Goal: Information Seeking & Learning: Learn about a topic

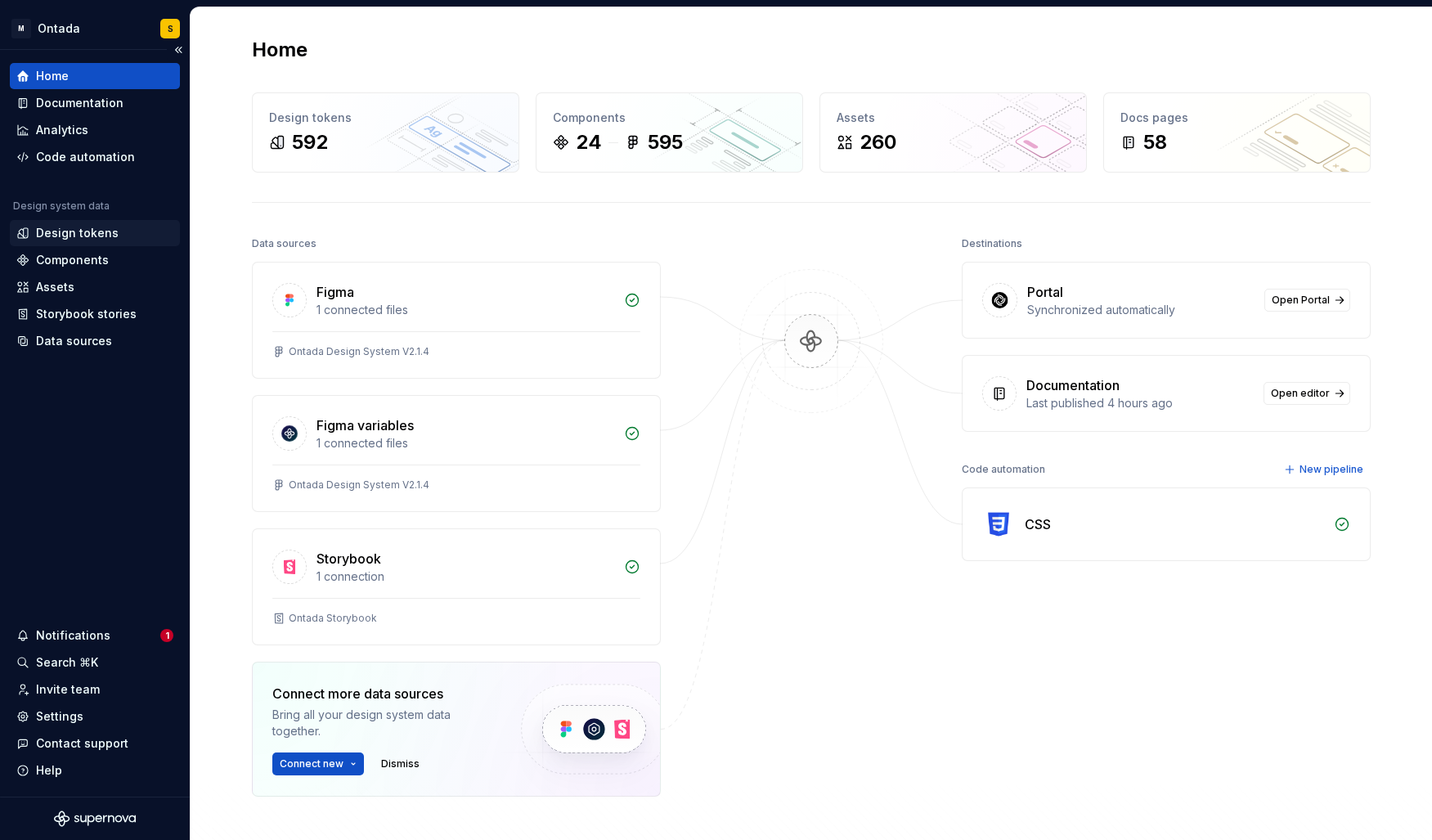
click at [95, 240] on div "Design tokens" at bounding box center [76, 233] width 82 height 16
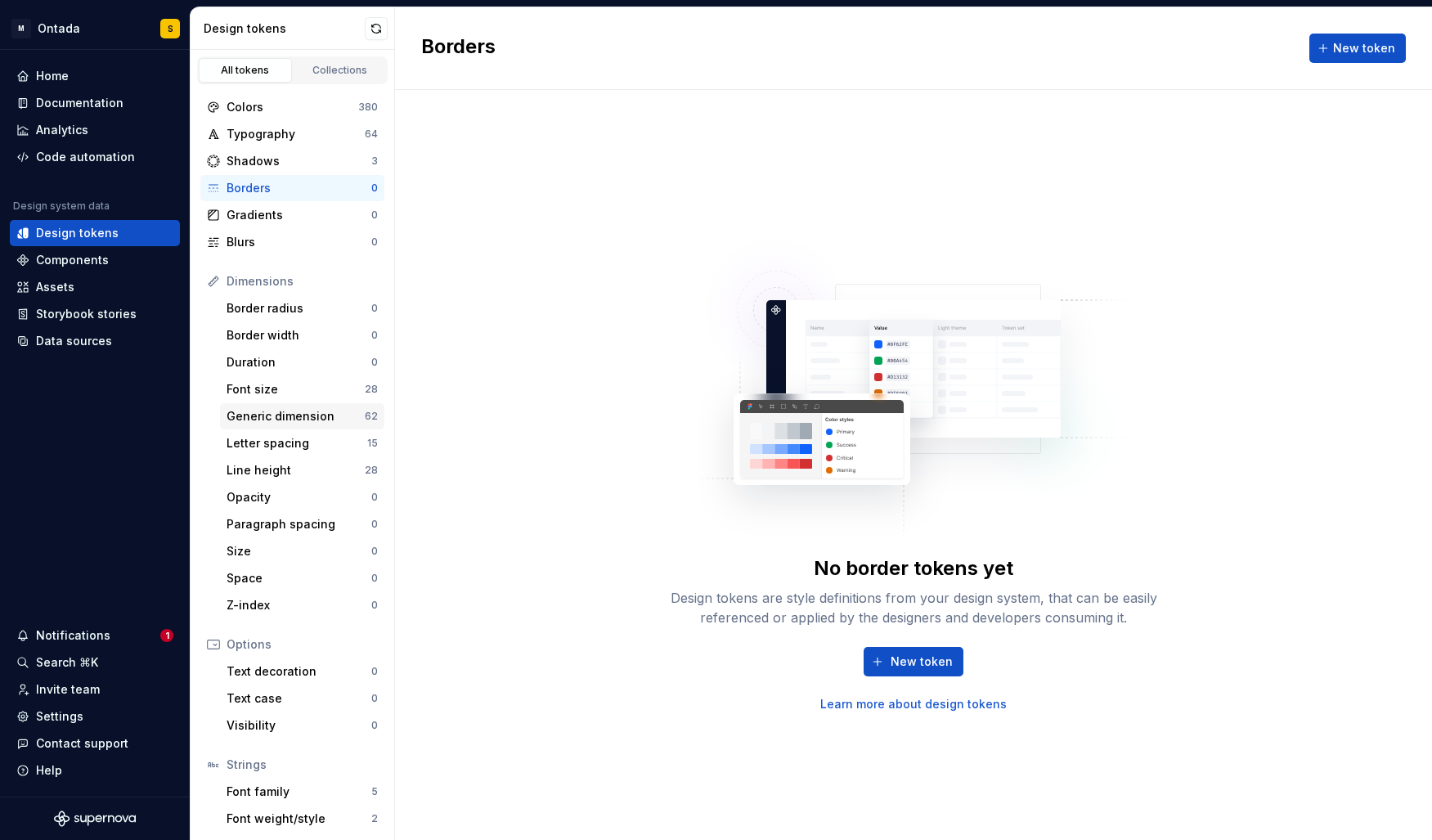
click at [290, 422] on div "Generic dimension" at bounding box center [296, 416] width 138 height 16
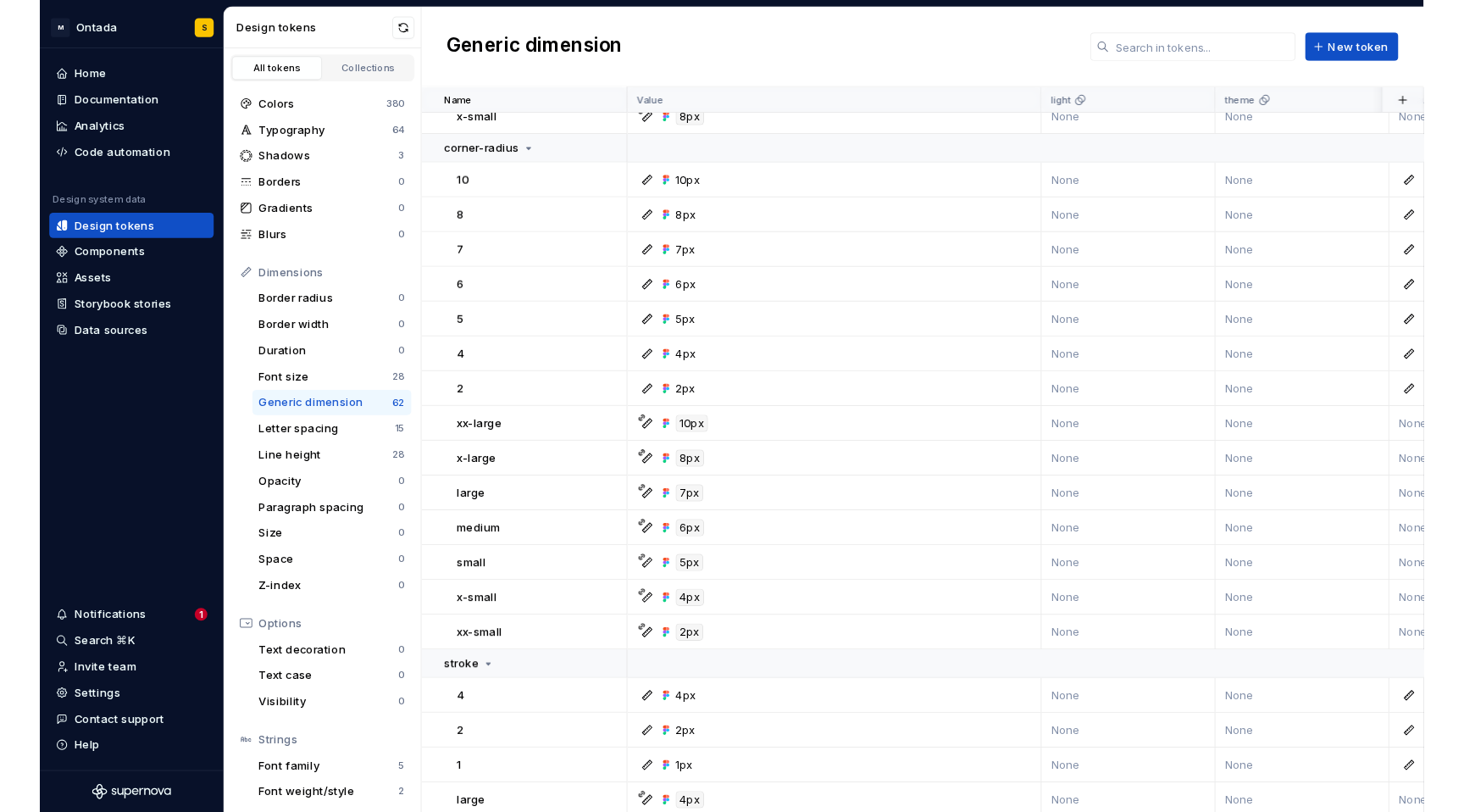
scroll to position [1805, 0]
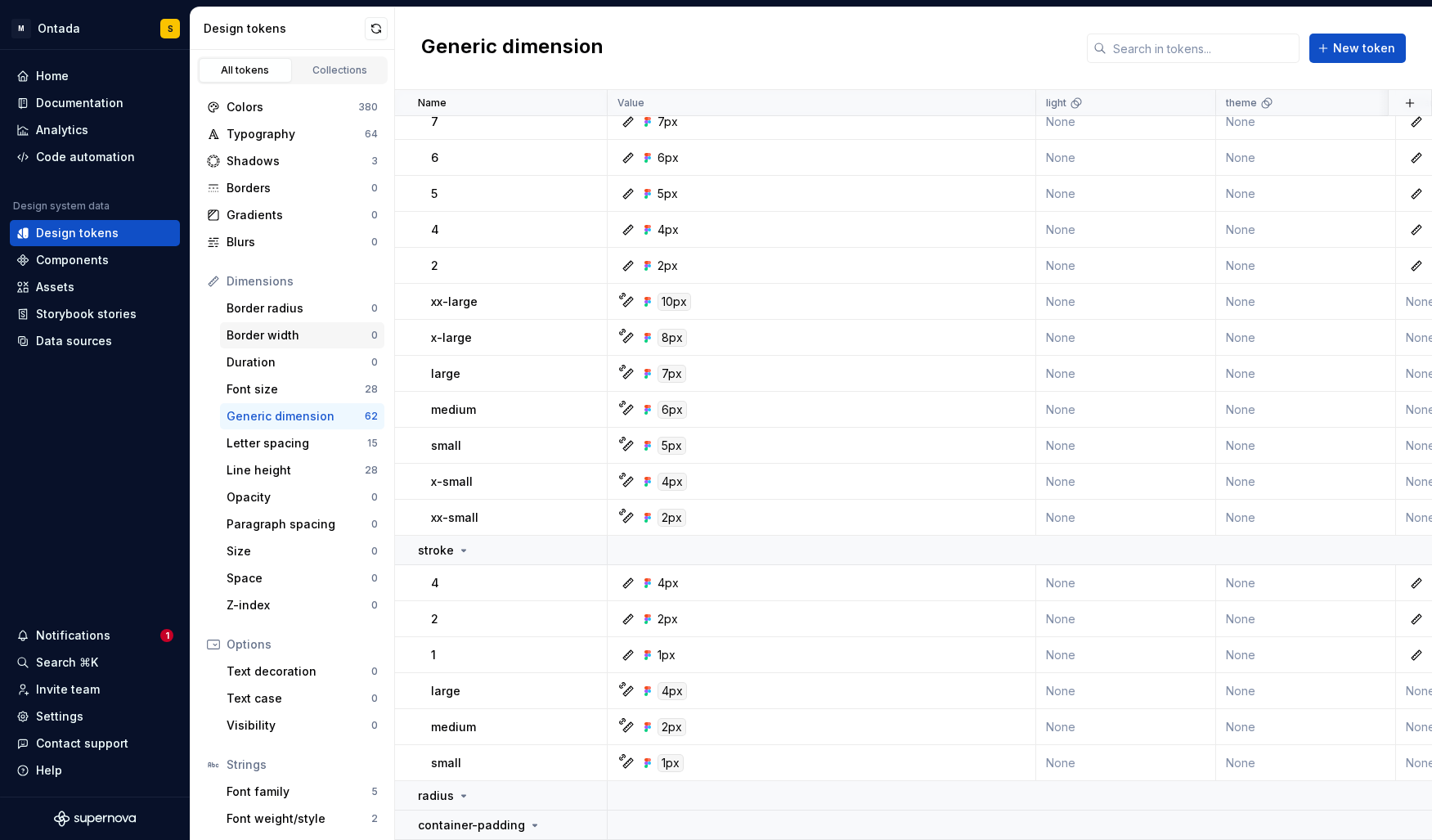
click at [299, 338] on div "Border width" at bounding box center [299, 335] width 144 height 16
